Goal: Information Seeking & Learning: Learn about a topic

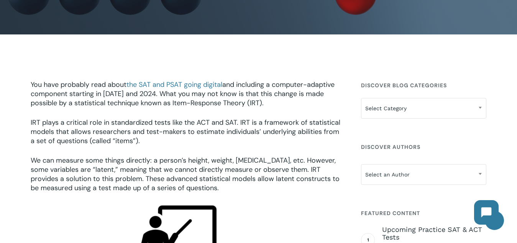
scroll to position [183, 0]
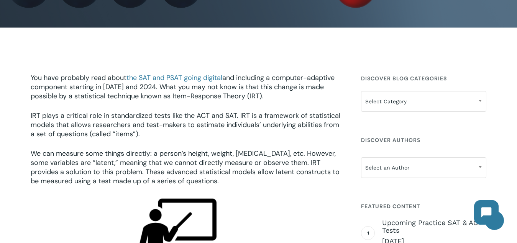
click at [46, 99] on span "You have probably read about the SAT and PSAT going digital and including a com…" at bounding box center [183, 87] width 304 height 28
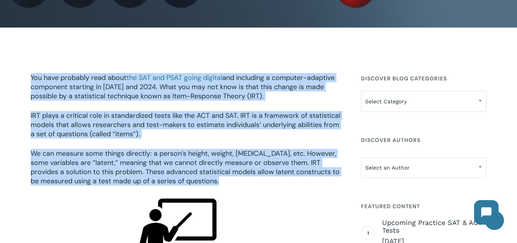
drag, startPoint x: 46, startPoint y: 99, endPoint x: 57, endPoint y: 157, distance: 59.2
click at [57, 157] on div "You have probably read about the SAT and PSAT going digital and including a com…" at bounding box center [187, 129] width 312 height 113
click at [57, 157] on span "We can measure some things directly: a person’s height, weight, [MEDICAL_DATA],…" at bounding box center [185, 167] width 309 height 37
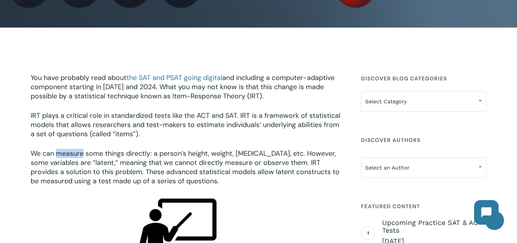
click at [57, 157] on span "We can measure some things directly: a person’s height, weight, [MEDICAL_DATA],…" at bounding box center [185, 167] width 309 height 37
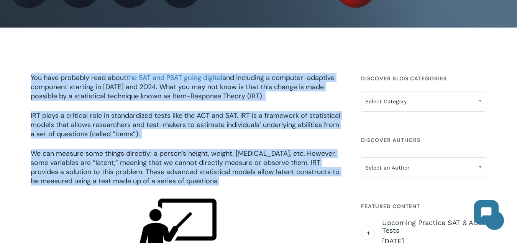
drag, startPoint x: 57, startPoint y: 157, endPoint x: 34, endPoint y: 92, distance: 68.7
click at [34, 92] on div "You have probably read about the SAT and PSAT going digital and including a com…" at bounding box center [187, 129] width 312 height 113
click at [34, 92] on span "You have probably read about the SAT and PSAT going digital and including a com…" at bounding box center [183, 87] width 304 height 28
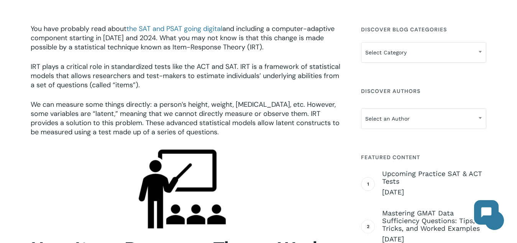
scroll to position [240, 0]
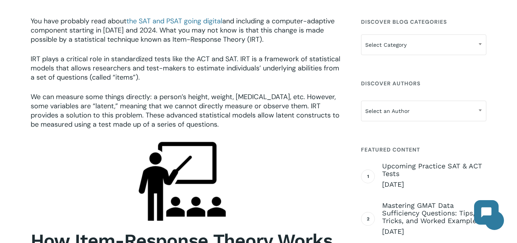
click at [34, 92] on span "We can measure some things directly: a person’s height, weight, [MEDICAL_DATA],…" at bounding box center [185, 110] width 309 height 37
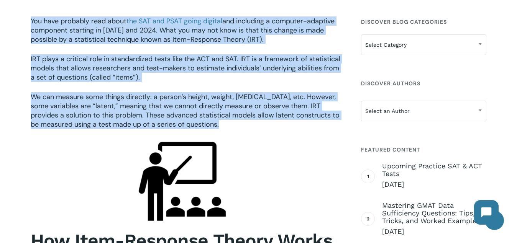
drag, startPoint x: 34, startPoint y: 92, endPoint x: 31, endPoint y: 26, distance: 66.0
click at [31, 26] on div "You have probably read about the SAT and PSAT going digital and including a com…" at bounding box center [187, 72] width 312 height 113
click at [31, 26] on span "You have probably read about the SAT and PSAT going digital and including a com…" at bounding box center [183, 30] width 304 height 28
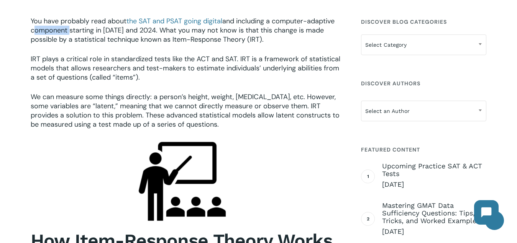
click at [31, 26] on span "You have probably read about the SAT and PSAT going digital and including a com…" at bounding box center [183, 30] width 304 height 28
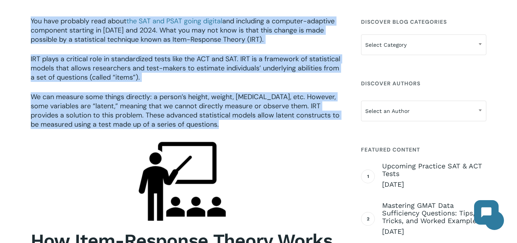
drag, startPoint x: 31, startPoint y: 26, endPoint x: 79, endPoint y: 109, distance: 95.6
click at [79, 109] on div "You have probably read about the SAT and PSAT going digital and including a com…" at bounding box center [187, 72] width 312 height 113
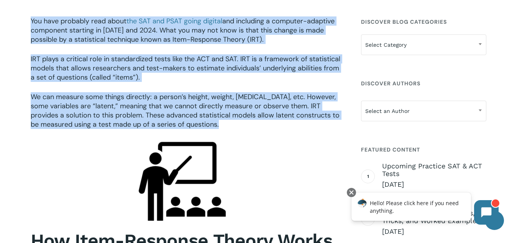
click at [79, 109] on span "We can measure some things directly: a person’s height, weight, [MEDICAL_DATA],…" at bounding box center [185, 110] width 309 height 37
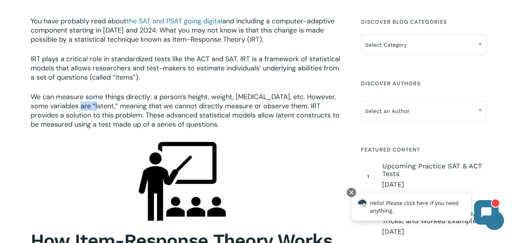
click at [79, 109] on span "We can measure some things directly: a person’s height, weight, [MEDICAL_DATA],…" at bounding box center [185, 110] width 309 height 37
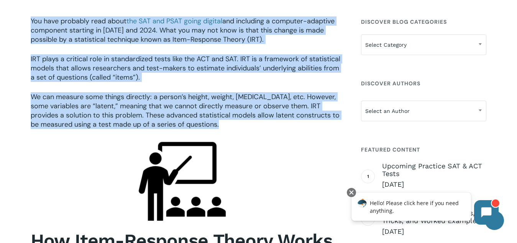
drag, startPoint x: 79, startPoint y: 109, endPoint x: 44, endPoint y: 32, distance: 84.7
click at [44, 32] on div "You have probably read about the SAT and PSAT going digital and including a com…" at bounding box center [187, 72] width 312 height 113
click at [44, 32] on span "You have probably read about the SAT and PSAT going digital and including a com…" at bounding box center [183, 30] width 304 height 28
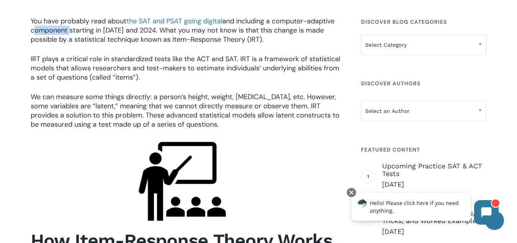
click at [44, 32] on span "You have probably read about the SAT and PSAT going digital and including a com…" at bounding box center [183, 30] width 304 height 28
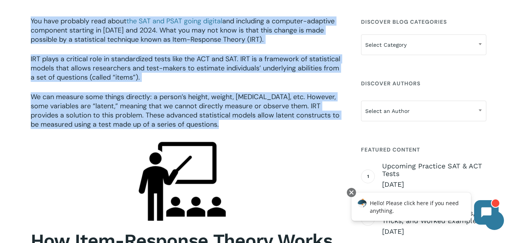
drag, startPoint x: 44, startPoint y: 32, endPoint x: 83, endPoint y: 112, distance: 88.4
click at [83, 112] on div "You have probably read about the SAT and PSAT going digital and including a com…" at bounding box center [187, 72] width 312 height 113
click at [83, 112] on span "We can measure some things directly: a person’s height, weight, [MEDICAL_DATA],…" at bounding box center [185, 110] width 309 height 37
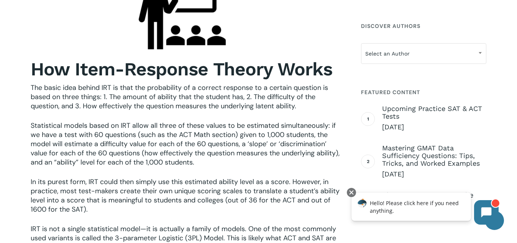
scroll to position [415, 0]
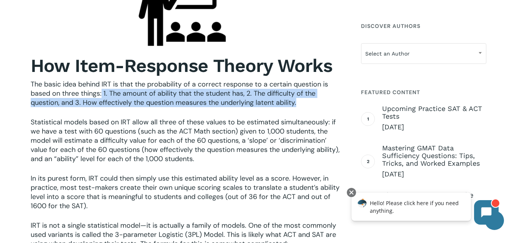
drag, startPoint x: 102, startPoint y: 91, endPoint x: 310, endPoint y: 100, distance: 207.9
click at [310, 100] on p "The basic idea behind IRT is that the probability of a correct response to a ce…" at bounding box center [187, 99] width 312 height 38
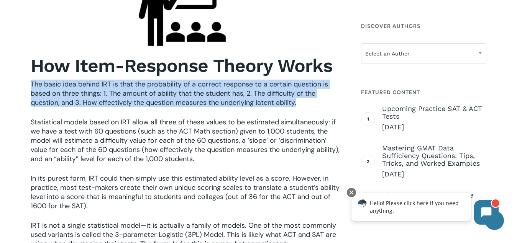
drag, startPoint x: 310, startPoint y: 100, endPoint x: 42, endPoint y: 80, distance: 268.2
click at [42, 80] on div "How Item-Response Theory Works The basic idea behind IRT is that the probabilit…" at bounding box center [187, 152] width 312 height 194
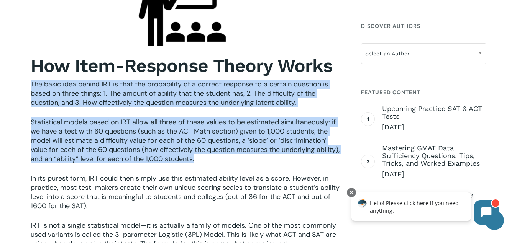
drag, startPoint x: 42, startPoint y: 80, endPoint x: 228, endPoint y: 164, distance: 204.4
click at [228, 164] on div "How Item-Response Theory Works The basic idea behind IRT is that the probabilit…" at bounding box center [187, 152] width 312 height 194
click at [228, 164] on p "Statistical models based on IRT allow all three of these values to be estimated…" at bounding box center [187, 146] width 312 height 56
drag, startPoint x: 228, startPoint y: 164, endPoint x: 24, endPoint y: 83, distance: 220.2
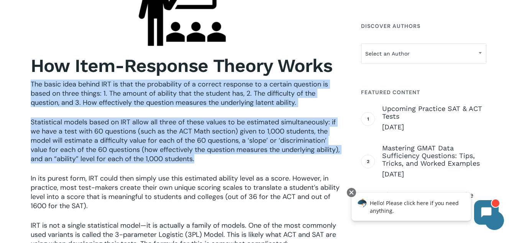
drag, startPoint x: 24, startPoint y: 83, endPoint x: 201, endPoint y: 169, distance: 197.1
click at [201, 169] on p "Statistical models based on IRT allow all three of these values to be estimated…" at bounding box center [187, 146] width 312 height 56
drag, startPoint x: 201, startPoint y: 169, endPoint x: 23, endPoint y: 83, distance: 197.8
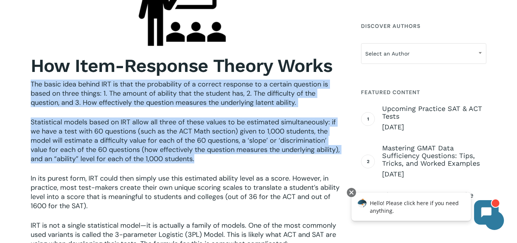
drag, startPoint x: 23, startPoint y: 83, endPoint x: 207, endPoint y: 162, distance: 200.1
click at [207, 162] on p "Statistical models based on IRT allow all three of these values to be estimated…" at bounding box center [187, 146] width 312 height 56
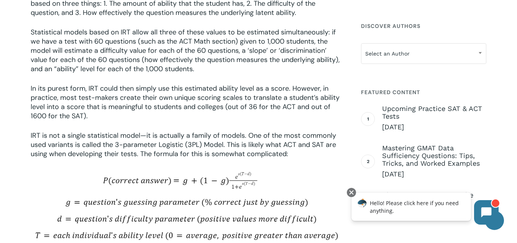
scroll to position [507, 0]
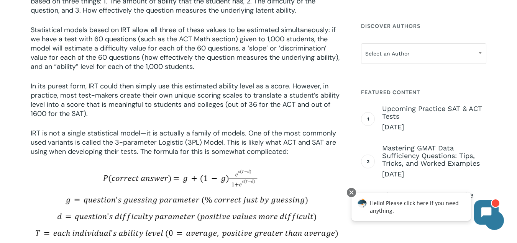
click at [243, 99] on span "In its purest form, IRT could then simply use this estimated ability level as a…" at bounding box center [185, 100] width 309 height 37
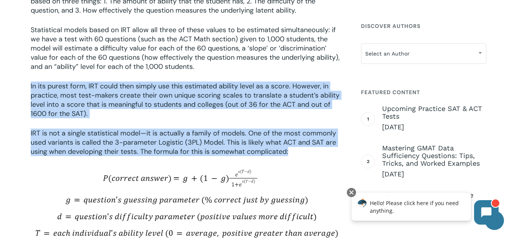
drag, startPoint x: 243, startPoint y: 99, endPoint x: 247, endPoint y: 137, distance: 38.2
click at [247, 137] on div "How Item-Response Theory Works The basic idea behind IRT is that the probabilit…" at bounding box center [187, 59] width 312 height 194
click at [247, 137] on span "IRT is not a single statistical model—it is actually a family of models. One of…" at bounding box center [183, 143] width 305 height 28
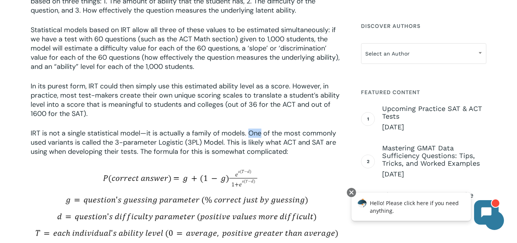
click at [247, 137] on span "IRT is not a single statistical model—it is actually a family of models. One of…" at bounding box center [183, 143] width 305 height 28
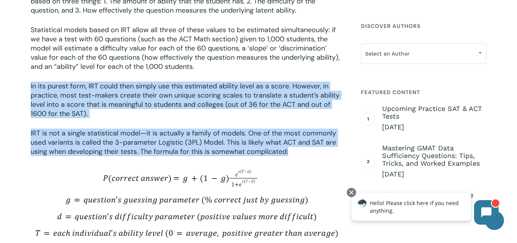
drag, startPoint x: 247, startPoint y: 137, endPoint x: 200, endPoint y: 92, distance: 65.3
click at [200, 92] on div "How Item-Response Theory Works The basic idea behind IRT is that the probabilit…" at bounding box center [187, 59] width 312 height 194
click at [200, 92] on span "In its purest form, IRT could then simply use this estimated ability level as a…" at bounding box center [185, 100] width 309 height 37
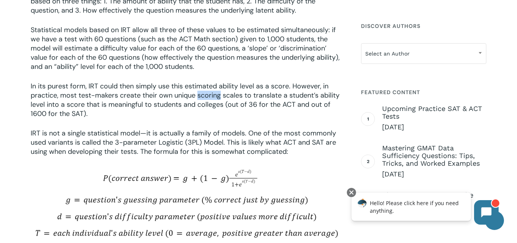
click at [200, 92] on span "In its purest form, IRT could then simply use this estimated ability level as a…" at bounding box center [185, 100] width 309 height 37
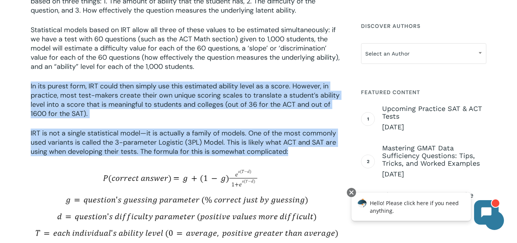
drag, startPoint x: 200, startPoint y: 92, endPoint x: 228, endPoint y: 139, distance: 54.8
click at [228, 139] on div "How Item-Response Theory Works The basic idea behind IRT is that the probabilit…" at bounding box center [187, 59] width 312 height 194
click at [228, 139] on span "IRT is not a single statistical model—it is actually a family of models. One of…" at bounding box center [183, 143] width 305 height 28
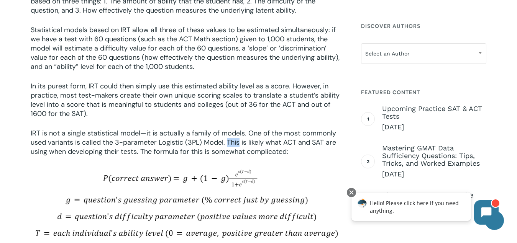
click at [228, 139] on span "IRT is not a single statistical model—it is actually a family of models. One of…" at bounding box center [183, 143] width 305 height 28
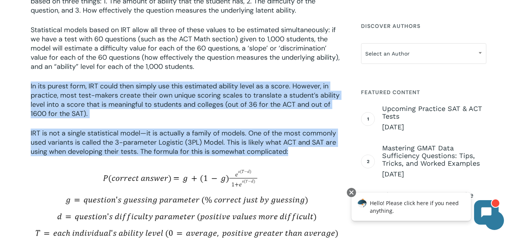
drag, startPoint x: 228, startPoint y: 139, endPoint x: 179, endPoint y: 87, distance: 71.8
click at [179, 87] on div "How Item-Response Theory Works The basic idea behind IRT is that the probabilit…" at bounding box center [187, 59] width 312 height 194
click at [179, 87] on span "In its purest form, IRT could then simply use this estimated ability level as a…" at bounding box center [185, 100] width 309 height 37
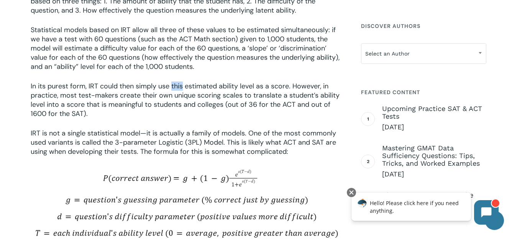
click at [179, 87] on span "In its purest form, IRT could then simply use this estimated ability level as a…" at bounding box center [185, 100] width 309 height 37
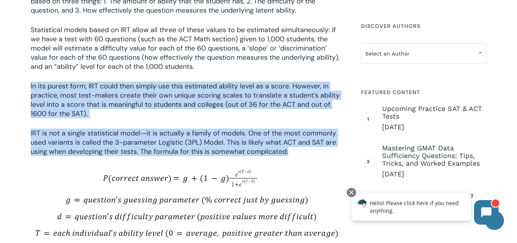
drag, startPoint x: 179, startPoint y: 87, endPoint x: 208, endPoint y: 135, distance: 55.7
click at [208, 135] on div "How Item-Response Theory Works The basic idea behind IRT is that the probabilit…" at bounding box center [187, 59] width 312 height 194
click at [208, 135] on span "IRT is not a single statistical model—it is actually a family of models. One of…" at bounding box center [183, 143] width 305 height 28
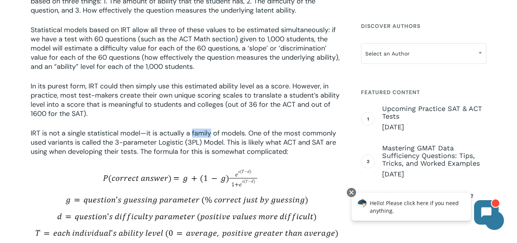
click at [208, 135] on span "IRT is not a single statistical model—it is actually a family of models. One of…" at bounding box center [183, 143] width 305 height 28
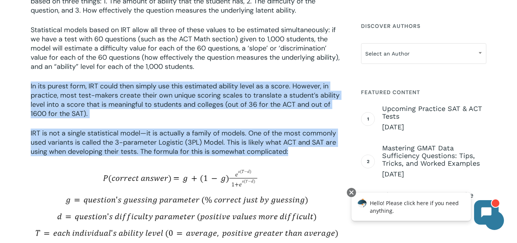
drag, startPoint x: 208, startPoint y: 135, endPoint x: 176, endPoint y: 96, distance: 50.0
click at [176, 96] on div "How Item-Response Theory Works The basic idea behind IRT is that the probabilit…" at bounding box center [187, 59] width 312 height 194
click at [176, 96] on span "In its purest form, IRT could then simply use this estimated ability level as a…" at bounding box center [185, 100] width 309 height 37
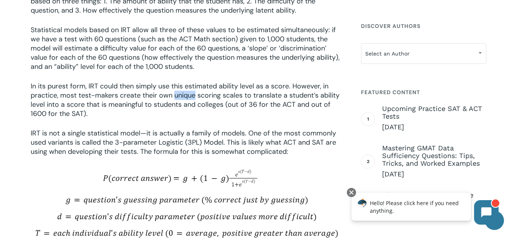
click at [176, 96] on span "In its purest form, IRT could then simply use this estimated ability level as a…" at bounding box center [185, 100] width 309 height 37
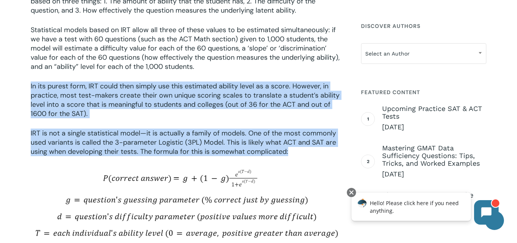
drag, startPoint x: 176, startPoint y: 96, endPoint x: 214, endPoint y: 151, distance: 66.8
click at [214, 151] on div "How Item-Response Theory Works The basic idea behind IRT is that the probabilit…" at bounding box center [187, 59] width 312 height 194
click at [214, 151] on span "IRT is not a single statistical model—it is actually a family of models. One of…" at bounding box center [183, 143] width 305 height 28
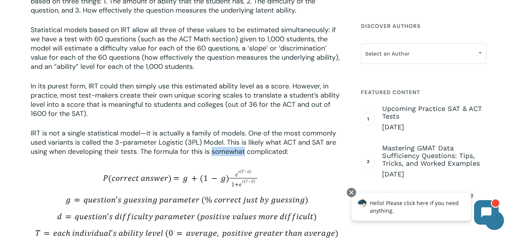
click at [214, 151] on span "IRT is not a single statistical model—it is actually a family of models. One of…" at bounding box center [183, 143] width 305 height 28
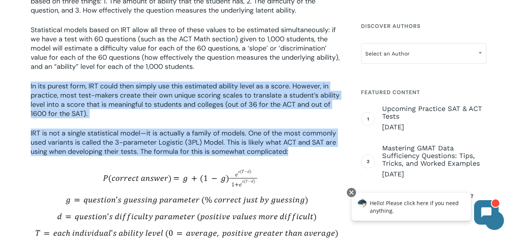
drag, startPoint x: 214, startPoint y: 151, endPoint x: 182, endPoint y: 108, distance: 53.6
click at [182, 108] on div "How Item-Response Theory Works The basic idea behind IRT is that the probabilit…" at bounding box center [187, 59] width 312 height 194
click at [182, 108] on span "In its purest form, IRT could then simply use this estimated ability level as a…" at bounding box center [185, 100] width 309 height 37
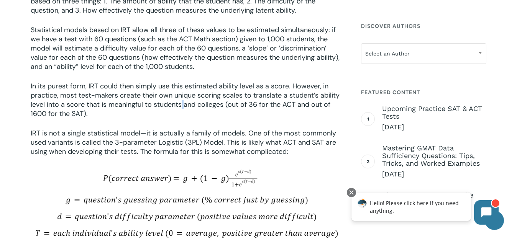
click at [182, 108] on span "In its purest form, IRT could then simply use this estimated ability level as a…" at bounding box center [185, 100] width 309 height 37
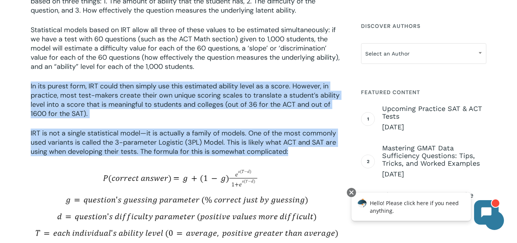
drag, startPoint x: 182, startPoint y: 108, endPoint x: 200, endPoint y: 143, distance: 39.6
click at [200, 143] on div "How Item-Response Theory Works The basic idea behind IRT is that the probabilit…" at bounding box center [187, 59] width 312 height 194
click at [200, 143] on span "IRT is not a single statistical model—it is actually a family of models. One of…" at bounding box center [183, 143] width 305 height 28
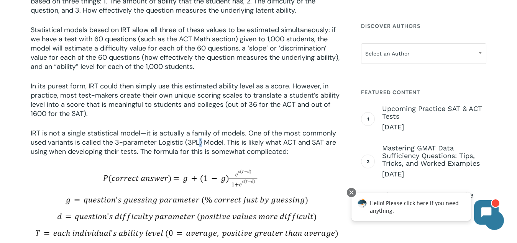
click at [200, 143] on span "IRT is not a single statistical model—it is actually a family of models. One of…" at bounding box center [183, 143] width 305 height 28
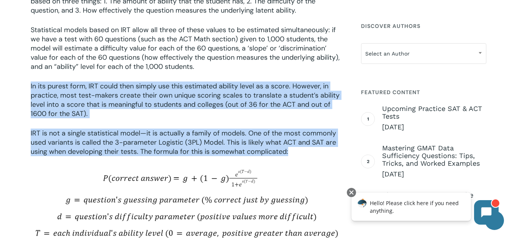
drag, startPoint x: 200, startPoint y: 143, endPoint x: 165, endPoint y: 95, distance: 59.7
click at [165, 95] on div "How Item-Response Theory Works The basic idea behind IRT is that the probabilit…" at bounding box center [187, 59] width 312 height 194
click at [165, 95] on span "In its purest form, IRT could then simply use this estimated ability level as a…" at bounding box center [185, 100] width 309 height 37
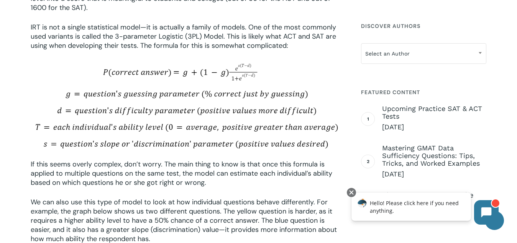
scroll to position [615, 0]
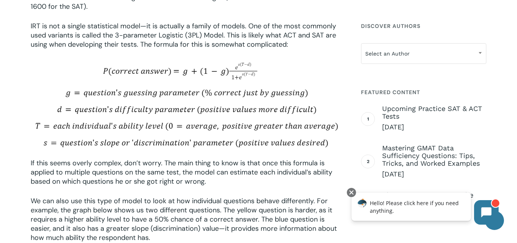
drag, startPoint x: 56, startPoint y: 89, endPoint x: 143, endPoint y: 154, distance: 107.9
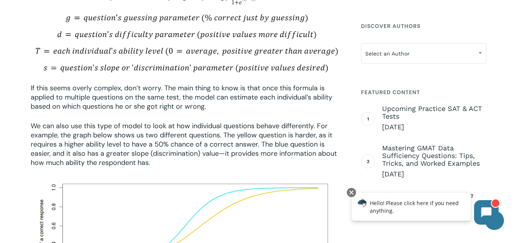
scroll to position [703, 0]
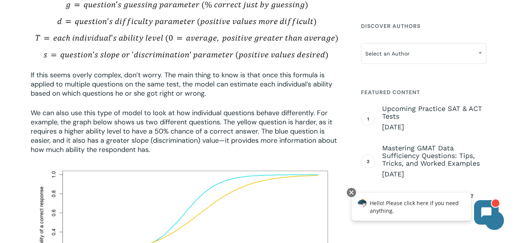
click at [115, 81] on span "If this seems overly complex, don’t worry. The main thing to know is that once …" at bounding box center [182, 85] width 302 height 28
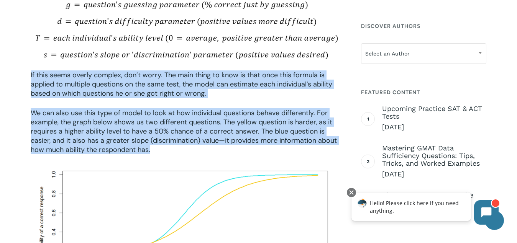
drag, startPoint x: 115, startPoint y: 81, endPoint x: 133, endPoint y: 140, distance: 62.1
click at [133, 140] on div "If this seems overly complex, don’t worry. The main thing to know is that once …" at bounding box center [187, 113] width 312 height 84
click at [133, 140] on span "We can also use this type of model to look at how individual questions behave d…" at bounding box center [184, 131] width 306 height 46
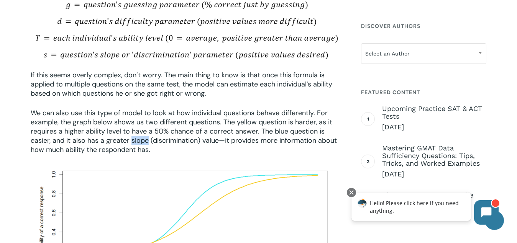
click at [133, 140] on span "We can also use this type of model to look at how individual questions behave d…" at bounding box center [184, 131] width 306 height 46
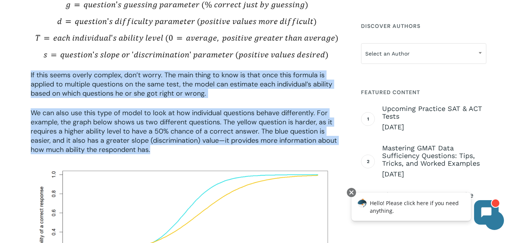
drag, startPoint x: 133, startPoint y: 140, endPoint x: 96, endPoint y: 90, distance: 62.5
click at [96, 90] on div "If this seems overly complex, don’t worry. The main thing to know is that once …" at bounding box center [187, 113] width 312 height 84
click at [96, 90] on span "If this seems overly complex, don’t worry. The main thing to know is that once …" at bounding box center [182, 85] width 302 height 28
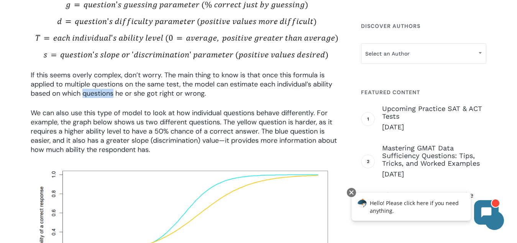
click at [96, 90] on span "If this seems overly complex, don’t worry. The main thing to know is that once …" at bounding box center [182, 85] width 302 height 28
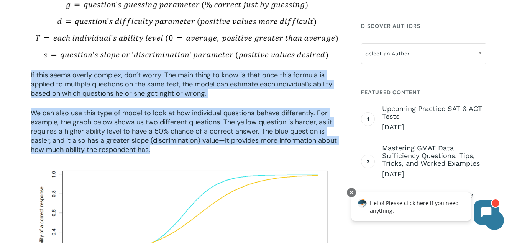
drag, startPoint x: 96, startPoint y: 90, endPoint x: 120, endPoint y: 137, distance: 53.1
click at [120, 137] on div "If this seems overly complex, don’t worry. The main thing to know is that once …" at bounding box center [187, 113] width 312 height 84
click at [120, 137] on span "We can also use this type of model to look at how individual questions behave d…" at bounding box center [184, 131] width 306 height 46
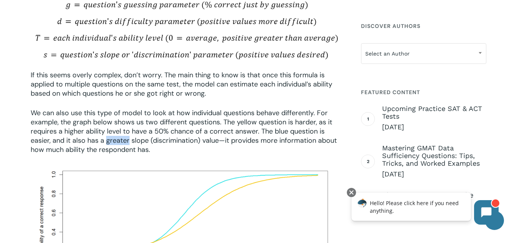
click at [120, 137] on span "We can also use this type of model to look at how individual questions behave d…" at bounding box center [184, 131] width 306 height 46
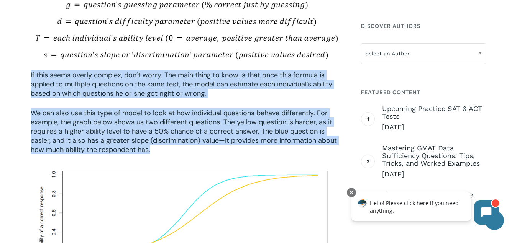
drag, startPoint x: 120, startPoint y: 137, endPoint x: 81, endPoint y: 79, distance: 70.0
click at [81, 79] on div "If this seems overly complex, don’t worry. The main thing to know is that once …" at bounding box center [187, 113] width 312 height 84
click at [81, 79] on span "If this seems overly complex, don’t worry. The main thing to know is that once …" at bounding box center [182, 85] width 302 height 28
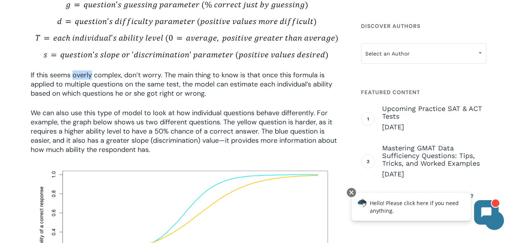
click at [81, 79] on span "If this seems overly complex, don’t worry. The main thing to know is that once …" at bounding box center [182, 85] width 302 height 28
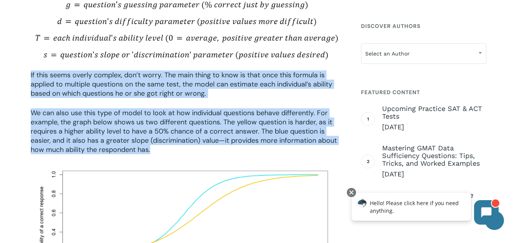
drag, startPoint x: 81, startPoint y: 79, endPoint x: 115, endPoint y: 131, distance: 62.8
click at [115, 131] on div "If this seems overly complex, don’t worry. The main thing to know is that once …" at bounding box center [187, 113] width 312 height 84
click at [115, 131] on span "We can also use this type of model to look at how individual questions behave d…" at bounding box center [184, 131] width 306 height 46
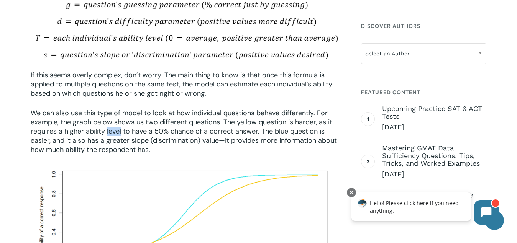
click at [115, 131] on span "We can also use this type of model to look at how individual questions behave d…" at bounding box center [184, 131] width 306 height 46
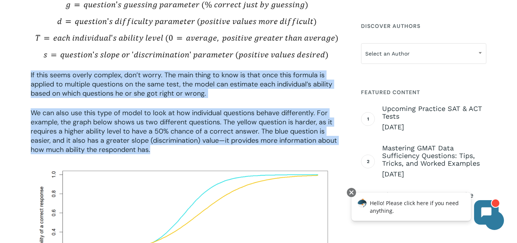
drag, startPoint x: 115, startPoint y: 131, endPoint x: 74, endPoint y: 82, distance: 63.9
click at [74, 82] on div "If this seems overly complex, don’t worry. The main thing to know is that once …" at bounding box center [187, 113] width 312 height 84
click at [74, 82] on span "If this seems overly complex, don’t worry. The main thing to know is that once …" at bounding box center [182, 85] width 302 height 28
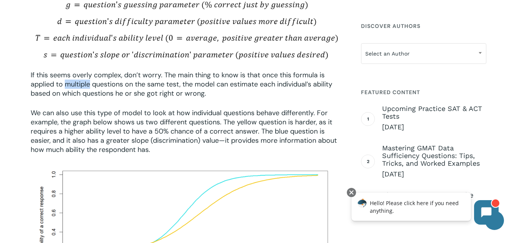
click at [74, 82] on span "If this seems overly complex, don’t worry. The main thing to know is that once …" at bounding box center [182, 85] width 302 height 28
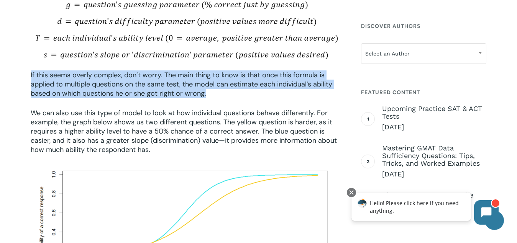
drag, startPoint x: 74, startPoint y: 82, endPoint x: 111, endPoint y: 123, distance: 54.5
click at [111, 123] on div "If this seems overly complex, don’t worry. The main thing to know is that once …" at bounding box center [187, 113] width 312 height 84
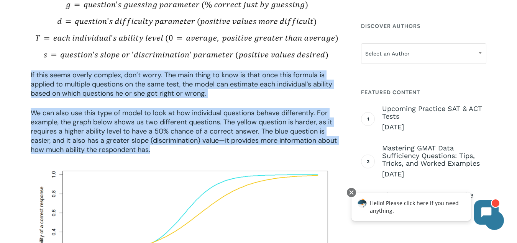
click at [111, 123] on span "We can also use this type of model to look at how individual questions behave d…" at bounding box center [184, 131] width 306 height 46
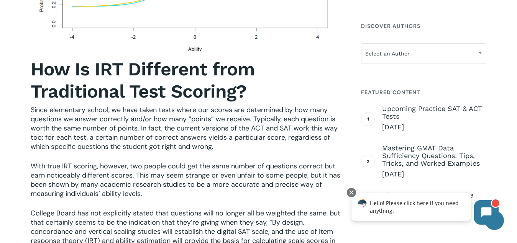
scroll to position [955, 0]
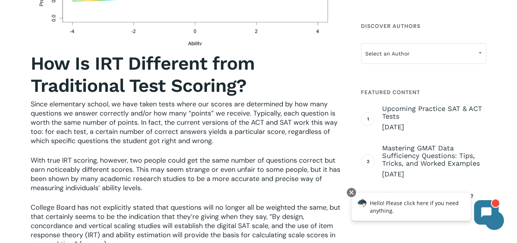
click at [48, 112] on span "Since elementary school, we have taken tests where our scores are determined by…" at bounding box center [184, 123] width 307 height 46
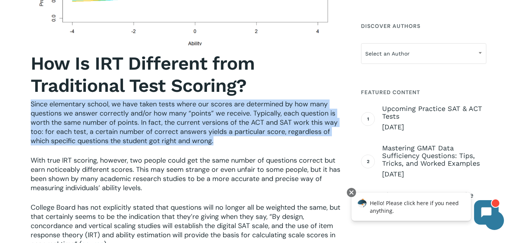
drag, startPoint x: 48, startPoint y: 112, endPoint x: 71, endPoint y: 174, distance: 65.7
click at [71, 174] on div "How Is IRT Different from Traditional Test Scoring? Since elementary school, we…" at bounding box center [187, 221] width 312 height 338
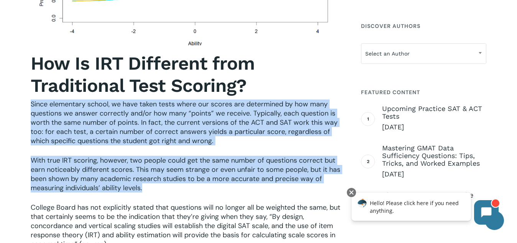
click at [71, 174] on span "With true IRT scoring, however, two people could get the same number of questio…" at bounding box center [186, 174] width 310 height 37
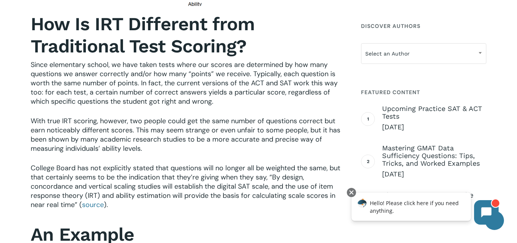
scroll to position [997, 0]
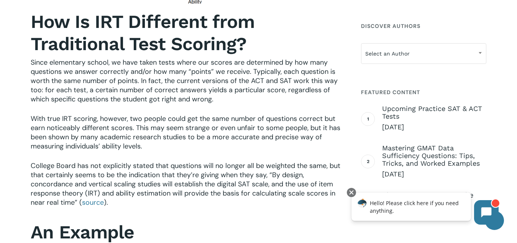
drag, startPoint x: 153, startPoint y: 206, endPoint x: 130, endPoint y: 151, distance: 59.6
click at [130, 151] on div "How Is IRT Different from Traditional Test Scoring? Since elementary school, we…" at bounding box center [187, 180] width 312 height 338
click at [130, 151] on span "With true IRT scoring, however, two people could get the same number of questio…" at bounding box center [186, 132] width 310 height 37
drag, startPoint x: 130, startPoint y: 159, endPoint x: 149, endPoint y: 206, distance: 50.4
click at [149, 206] on div "How Is IRT Different from Traditional Test Scoring? Since elementary school, we…" at bounding box center [187, 180] width 312 height 338
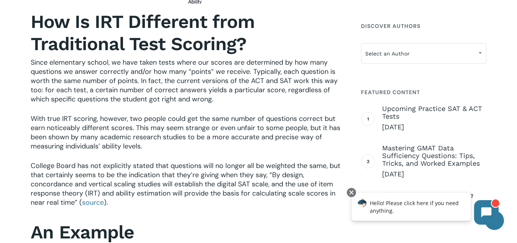
click at [149, 206] on p "College Board has not explicitly stated that questions will no longer all be we…" at bounding box center [187, 189] width 312 height 56
drag, startPoint x: 149, startPoint y: 206, endPoint x: 130, endPoint y: 157, distance: 53.0
click at [130, 157] on div "How Is IRT Different from Traditional Test Scoring? Since elementary school, we…" at bounding box center [187, 180] width 312 height 338
click at [130, 157] on p "With true IRT scoring, however, two people could get the same number of questio…" at bounding box center [187, 137] width 312 height 47
drag, startPoint x: 130, startPoint y: 157, endPoint x: 149, endPoint y: 203, distance: 49.8
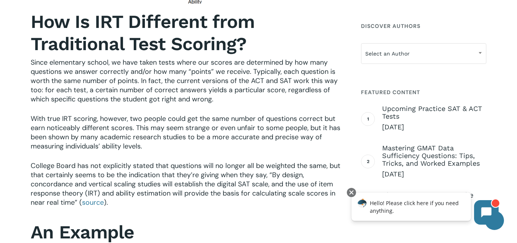
click at [149, 203] on div "How Is IRT Different from Traditional Test Scoring? Since elementary school, we…" at bounding box center [187, 180] width 312 height 338
click at [149, 203] on p "College Board has not explicitly stated that questions will no longer all be we…" at bounding box center [187, 189] width 312 height 56
drag, startPoint x: 149, startPoint y: 203, endPoint x: 133, endPoint y: 159, distance: 46.9
click at [133, 159] on div "How Is IRT Different from Traditional Test Scoring? Since elementary school, we…" at bounding box center [187, 180] width 312 height 338
click at [133, 159] on p "With true IRT scoring, however, two people could get the same number of questio…" at bounding box center [187, 137] width 312 height 47
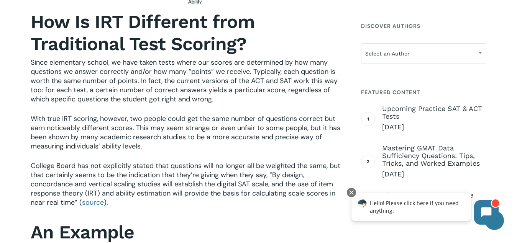
drag, startPoint x: 133, startPoint y: 159, endPoint x: 146, endPoint y: 200, distance: 43.5
click at [146, 200] on div "How Is IRT Different from Traditional Test Scoring? Since elementary school, we…" at bounding box center [187, 180] width 312 height 338
click at [146, 200] on p "College Board has not explicitly stated that questions will no longer all be we…" at bounding box center [187, 189] width 312 height 56
drag, startPoint x: 146, startPoint y: 200, endPoint x: 131, endPoint y: 157, distance: 45.6
click at [131, 157] on div "How Is IRT Different from Traditional Test Scoring? Since elementary school, we…" at bounding box center [187, 180] width 312 height 338
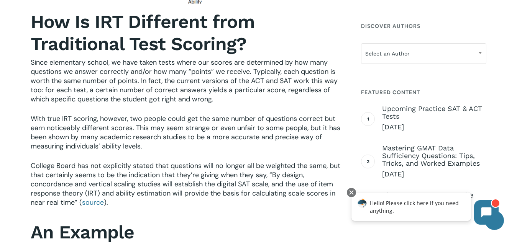
click at [131, 157] on p "With true IRT scoring, however, two people could get the same number of questio…" at bounding box center [187, 137] width 312 height 47
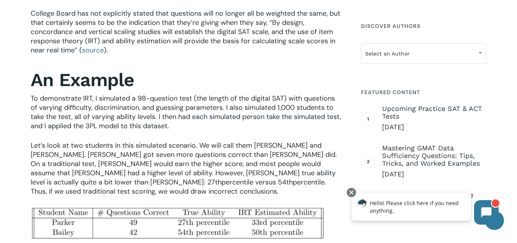
scroll to position [1154, 0]
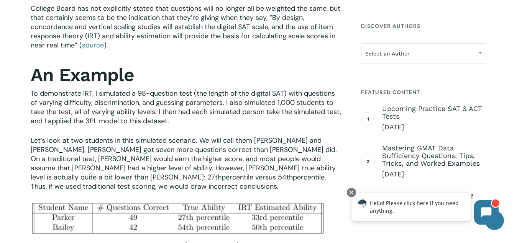
click at [126, 121] on span "To demonstrate IRT, I simulated a 98-question test (the length of the digital S…" at bounding box center [186, 107] width 310 height 37
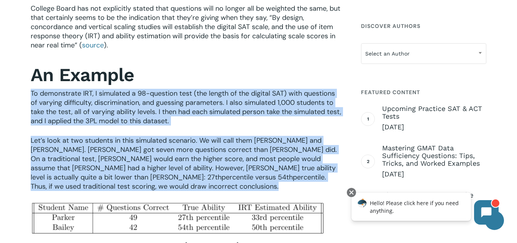
drag, startPoint x: 126, startPoint y: 121, endPoint x: 128, endPoint y: 160, distance: 38.8
click at [128, 160] on div "How Is IRT Different from Traditional Test Scoring? Since elementary school, we…" at bounding box center [187, 22] width 312 height 338
click at [128, 160] on span "Let’s look at two students in this simulated scenario. We will call them [PERSO…" at bounding box center [184, 159] width 306 height 46
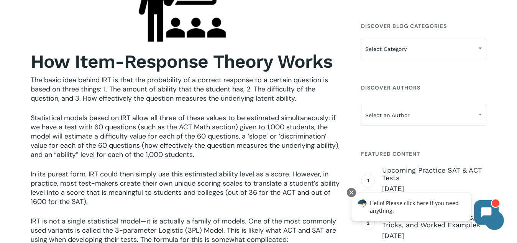
scroll to position [416, 0]
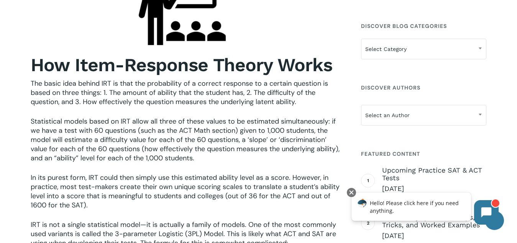
click at [86, 144] on span "Statistical models based on IRT allow all three of these values to be estimated…" at bounding box center [185, 140] width 309 height 46
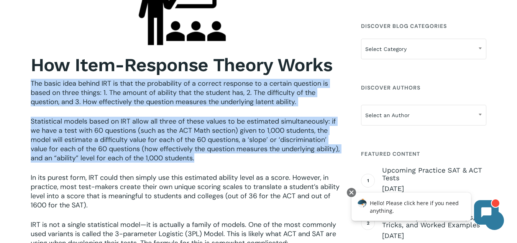
drag, startPoint x: 86, startPoint y: 144, endPoint x: 68, endPoint y: 94, distance: 53.3
click at [68, 94] on div "How Item-Response Theory Works The basic idea behind IRT is that the probabilit…" at bounding box center [187, 151] width 312 height 194
click at [68, 94] on span "The basic idea behind IRT is that the probability of a correct response to a ce…" at bounding box center [179, 93] width 297 height 28
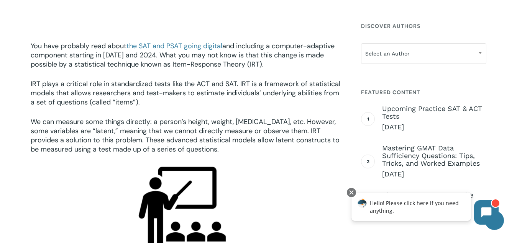
scroll to position [1042, 0]
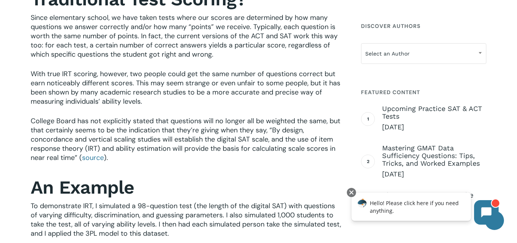
click at [248, 106] on p "With true IRT scoring, however, two people could get the same number of questio…" at bounding box center [187, 92] width 312 height 47
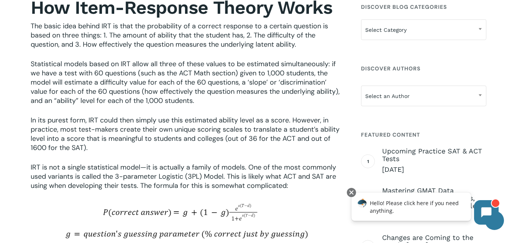
scroll to position [482, 0]
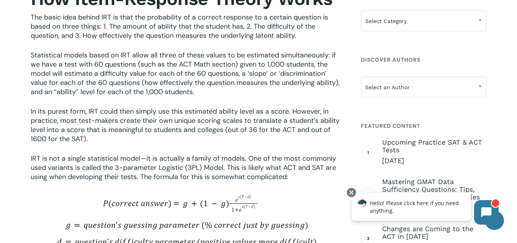
click at [233, 99] on p "Statistical models based on IRT allow all three of these values to be estimated…" at bounding box center [187, 79] width 312 height 56
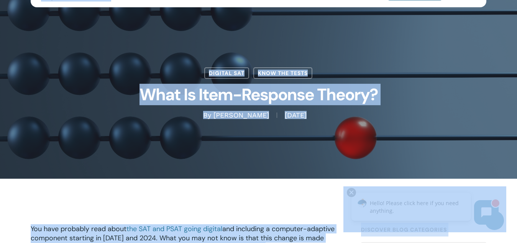
scroll to position [0, 0]
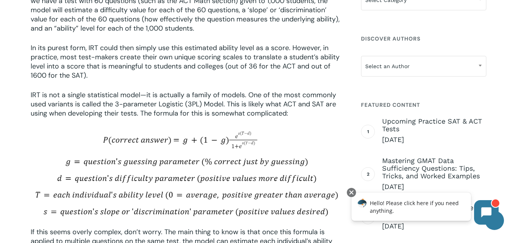
click at [307, 105] on span "IRT is not a single statistical model—it is actually a family of models. One of…" at bounding box center [183, 104] width 305 height 28
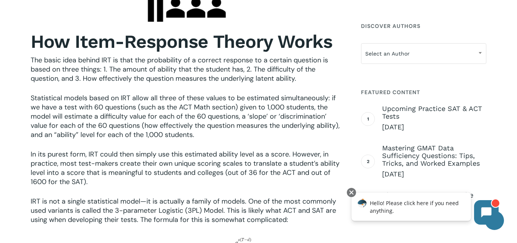
scroll to position [442, 0]
